Goal: Find specific page/section: Find specific page/section

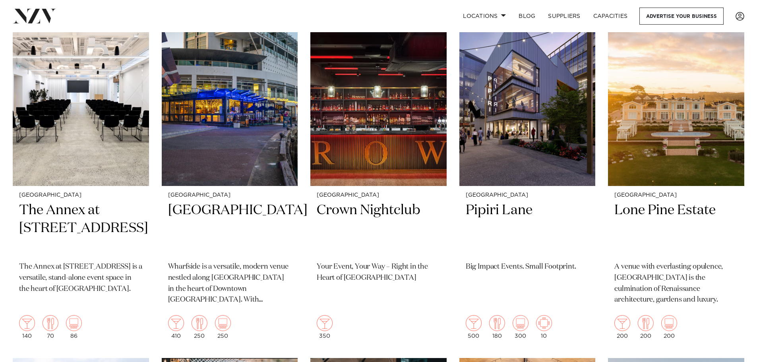
scroll to position [1296, 0]
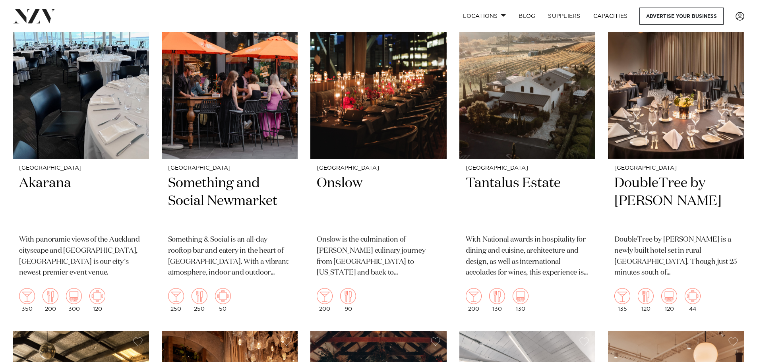
scroll to position [4150, 0]
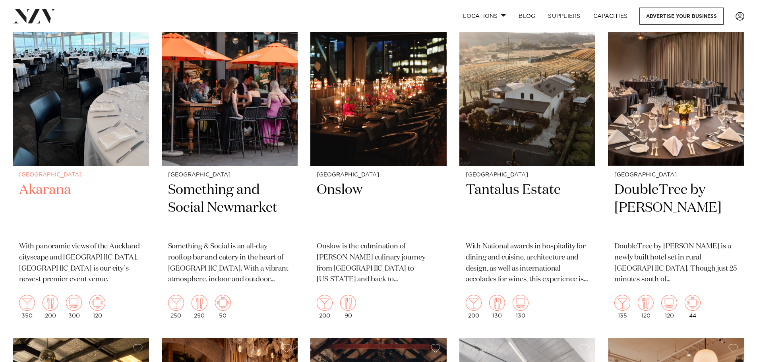
click at [60, 181] on h2 "Akarana" at bounding box center [81, 208] width 124 height 54
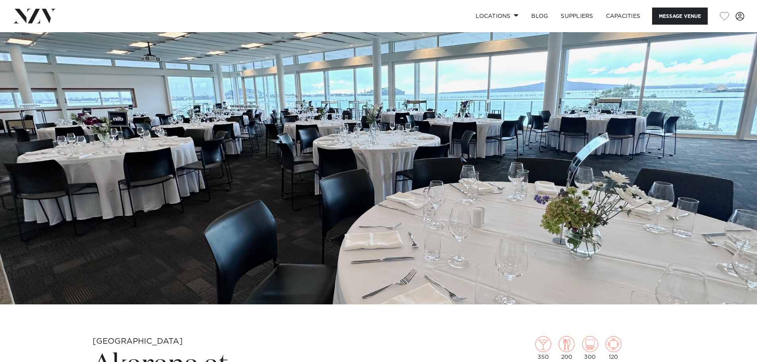
scroll to position [81, 0]
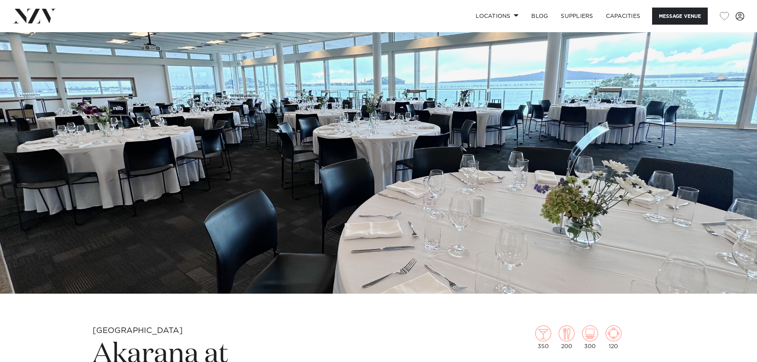
scroll to position [68, 0]
